Goal: Transaction & Acquisition: Obtain resource

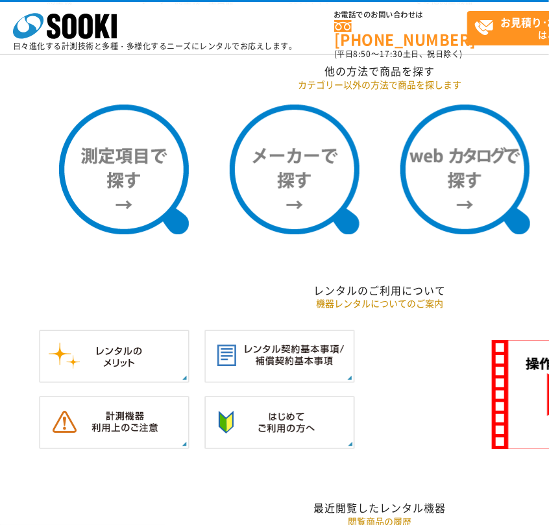
scroll to position [1168, 0]
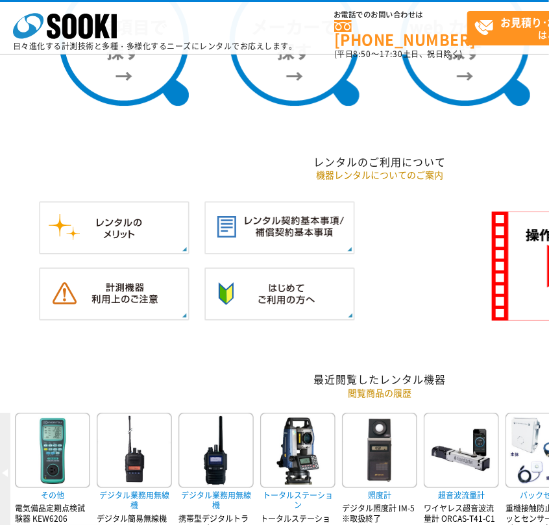
click at [276, 176] on p "機器レンタルについてのご案内" at bounding box center [379, 175] width 759 height 14
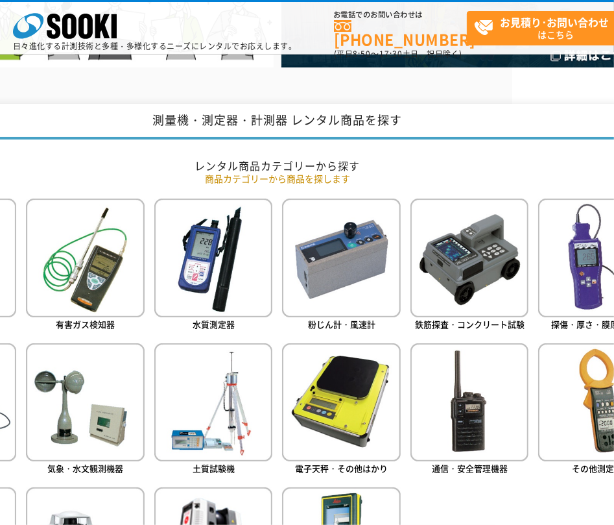
scroll to position [427, 127]
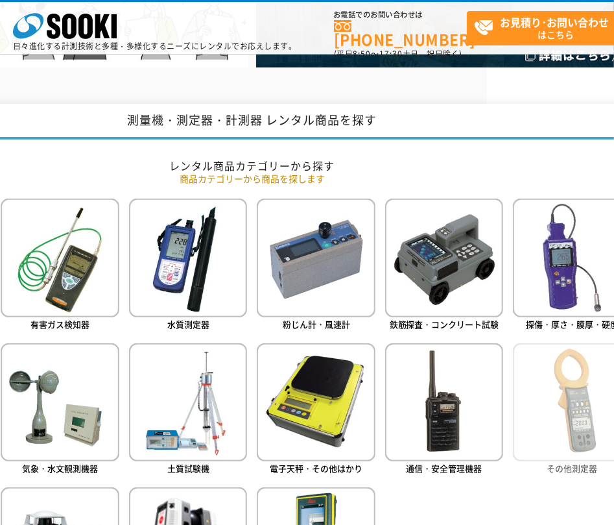
click at [548, 415] on img at bounding box center [572, 402] width 118 height 118
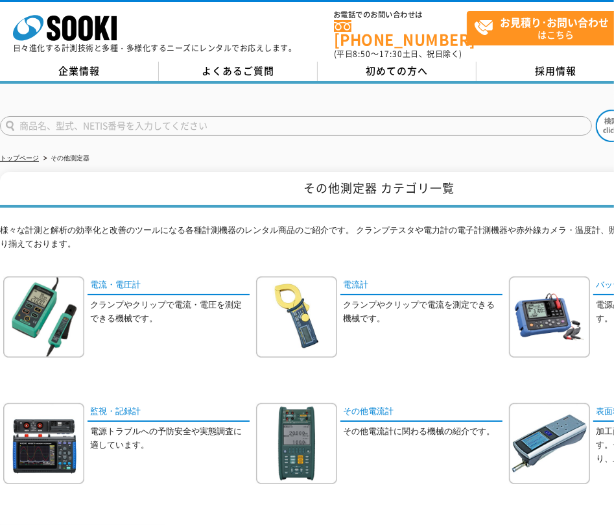
click at [234, 123] on input "text" at bounding box center [296, 125] width 592 height 19
type input "マイクロメーター"
click at [596, 110] on button at bounding box center [612, 126] width 32 height 32
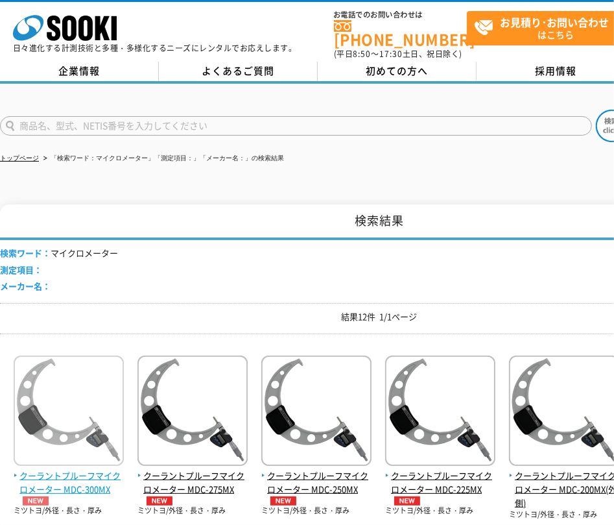
click at [62, 469] on span "クーラントプルーフマイクロメーター MDC-300MX" at bounding box center [69, 487] width 110 height 36
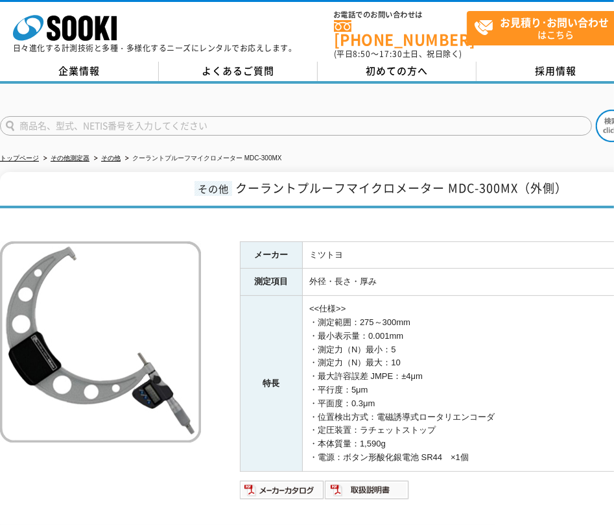
drag, startPoint x: 299, startPoint y: 194, endPoint x: 284, endPoint y: 197, distance: 15.9
click at [299, 194] on h1 "その他 クーラントプルーフマイクロメーター MDC-300MX（外側）" at bounding box center [379, 190] width 759 height 36
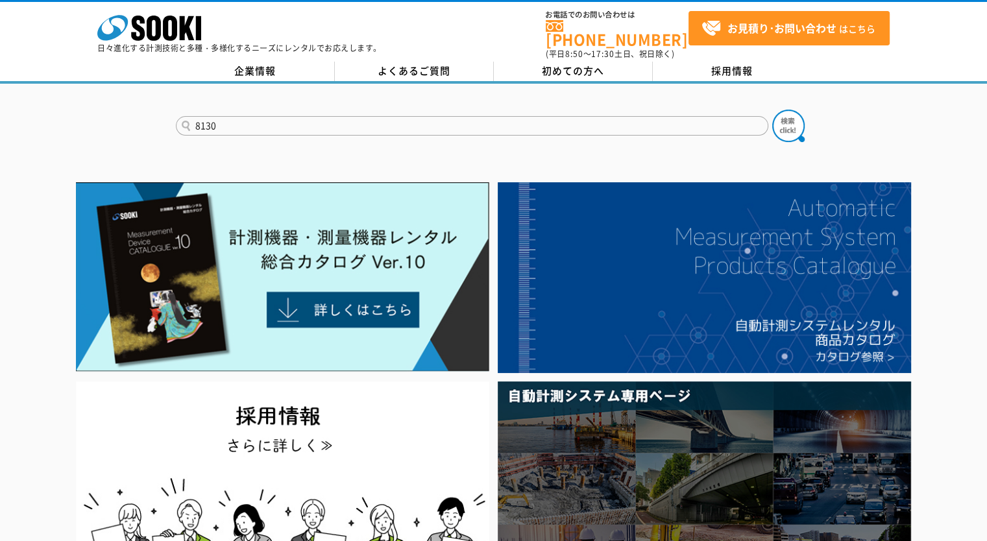
type input "8130"
click at [772, 110] on button at bounding box center [788, 126] width 32 height 32
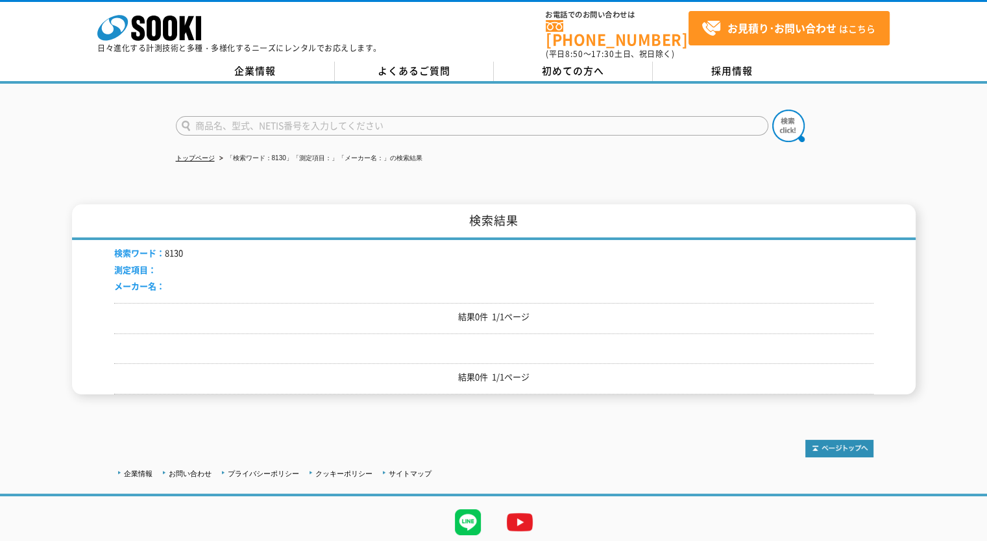
click at [233, 116] on input "text" at bounding box center [472, 125] width 592 height 19
type input "KEW"
click at [772, 110] on button at bounding box center [788, 126] width 32 height 32
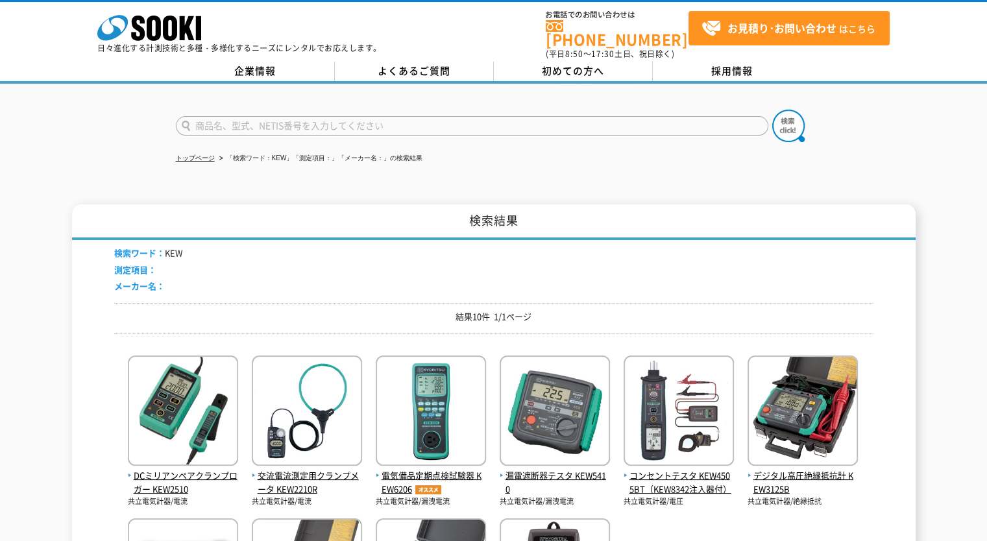
click at [232, 116] on input "text" at bounding box center [472, 125] width 592 height 19
type input "KEW3180"
click at [772, 110] on button at bounding box center [788, 126] width 32 height 32
